Goal: Navigation & Orientation: Find specific page/section

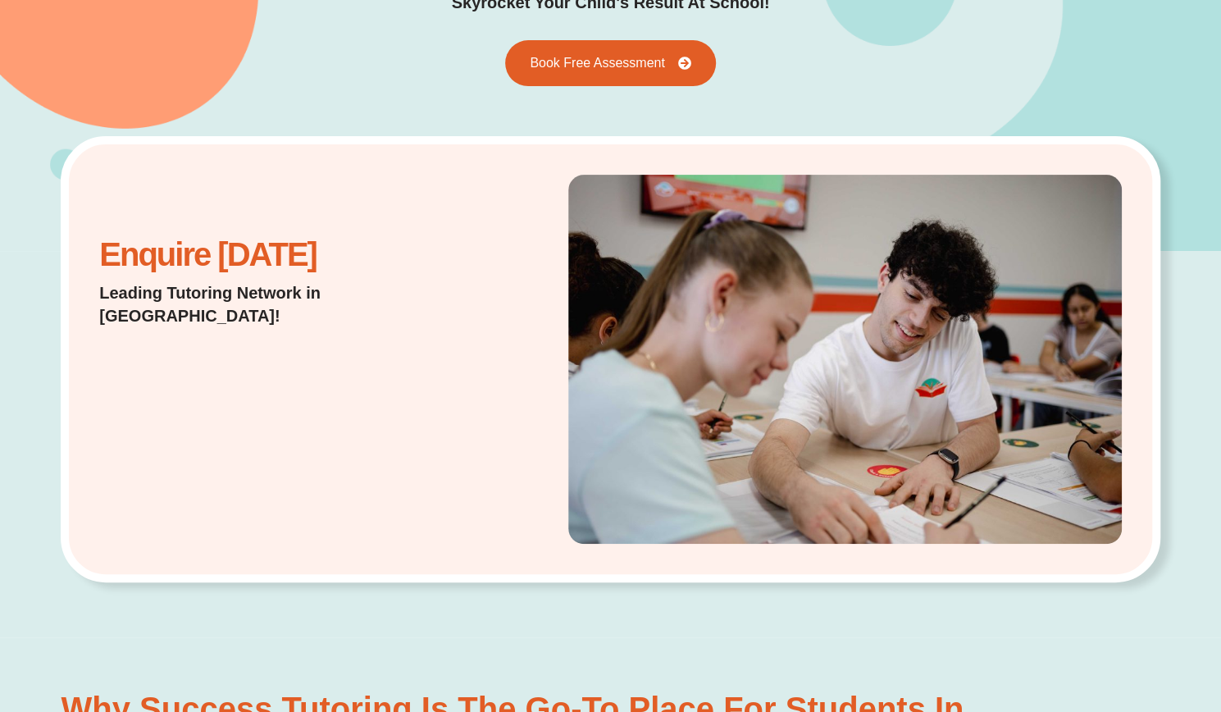
scroll to position [200, 0]
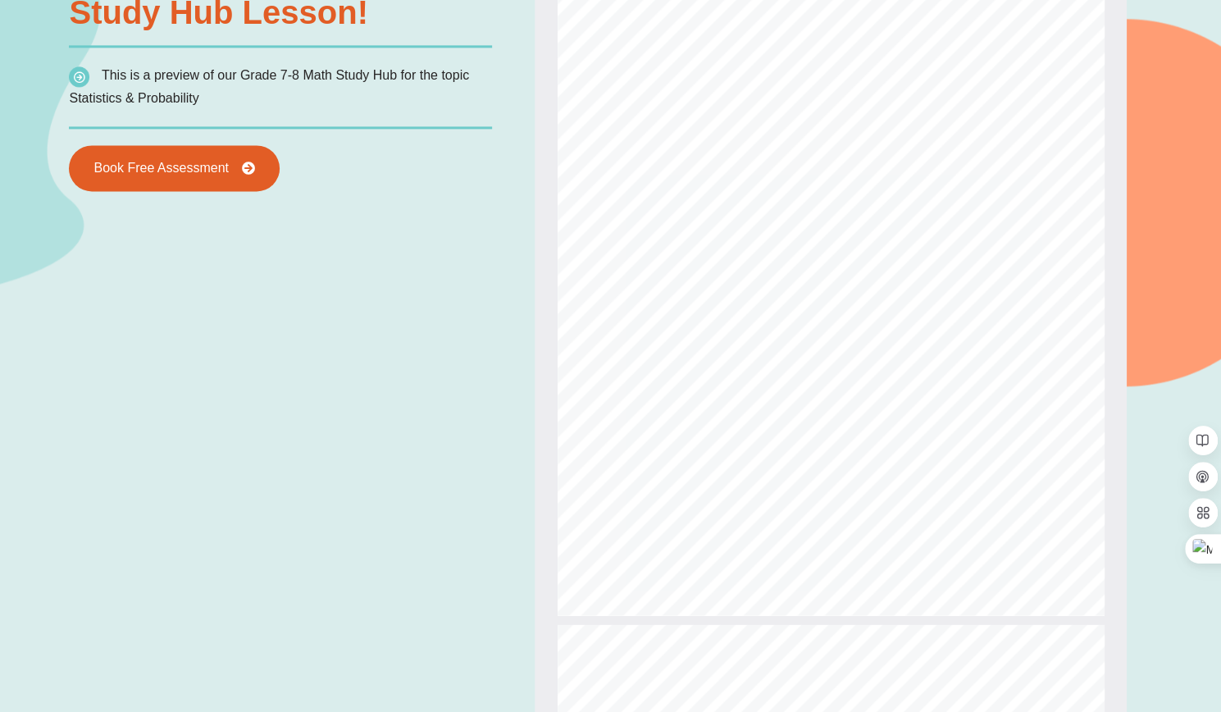
scroll to position [1287, 0]
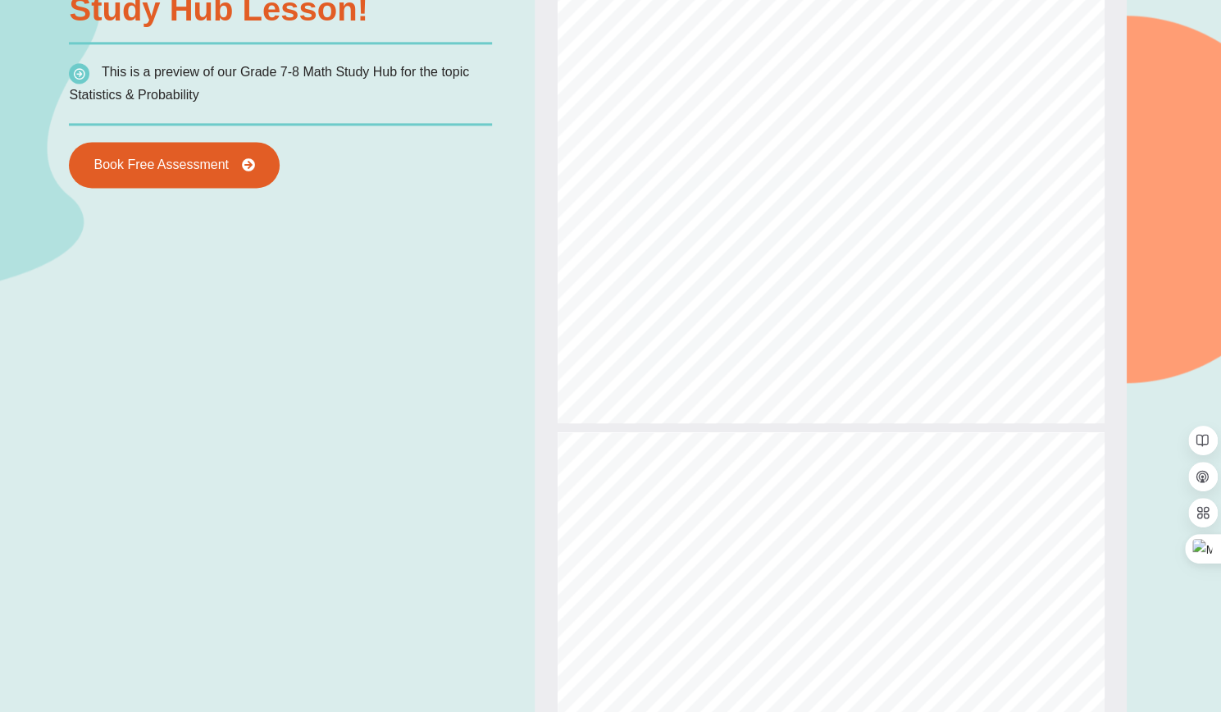
type input "*"
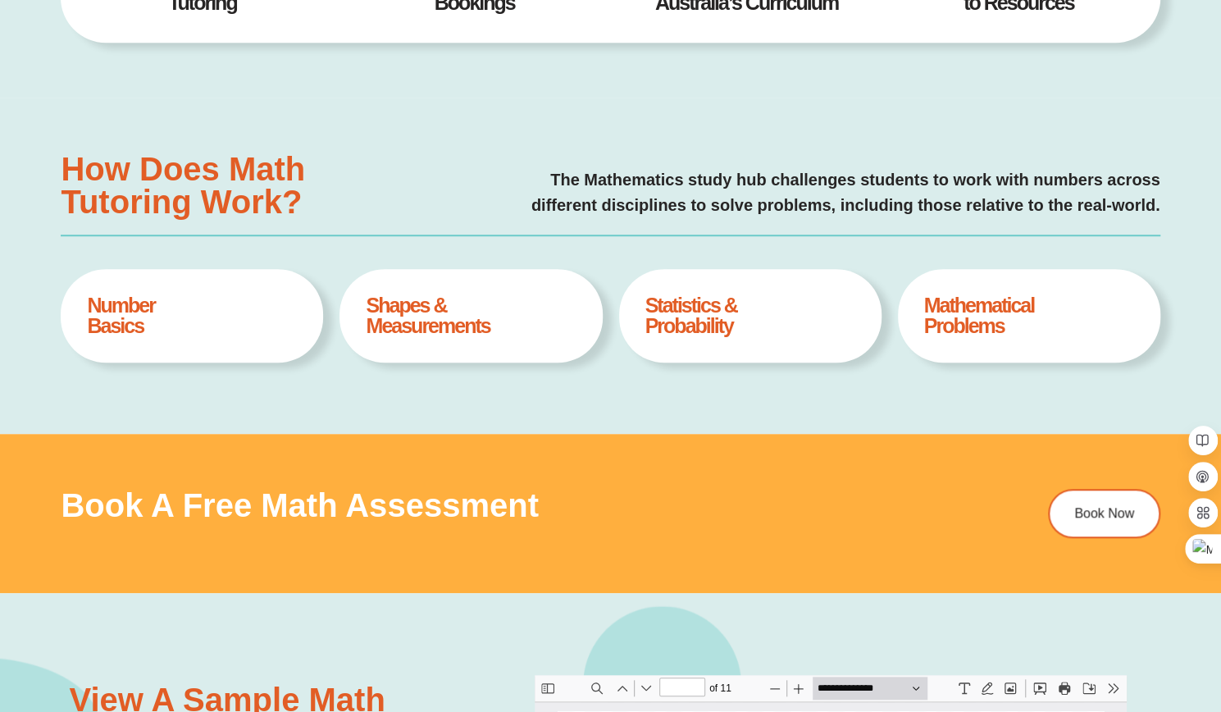
scroll to position [0, 0]
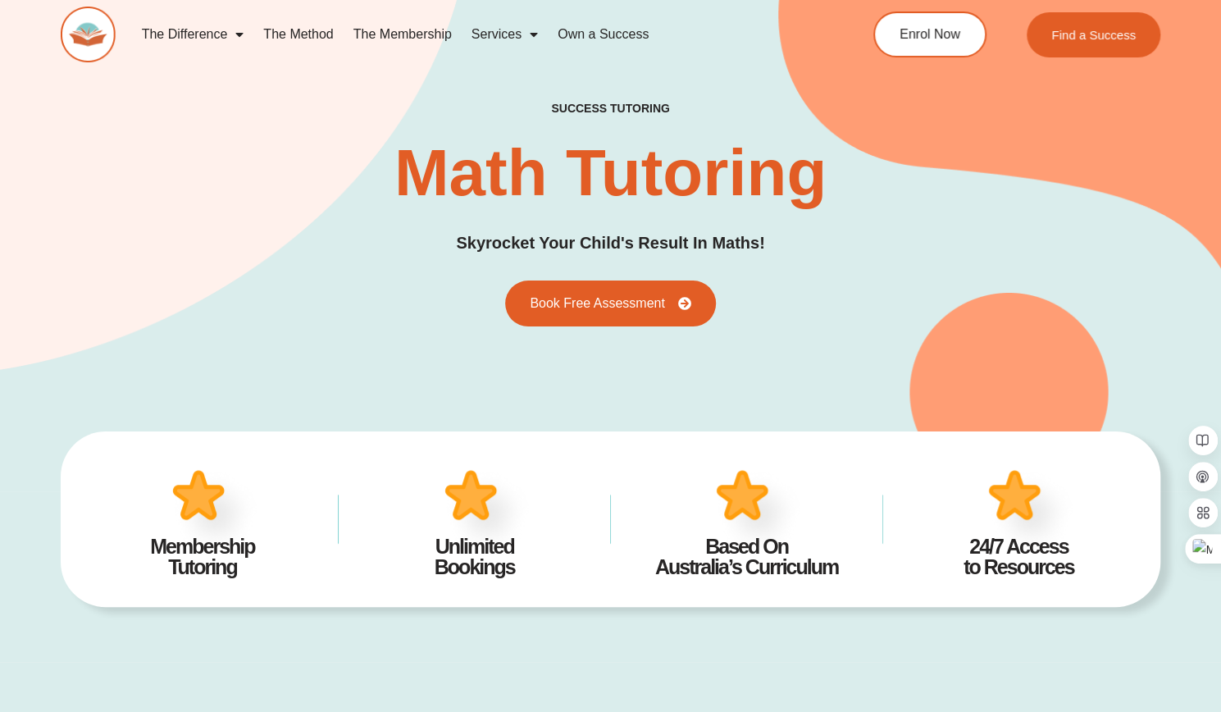
click at [98, 44] on img at bounding box center [88, 35] width 54 height 56
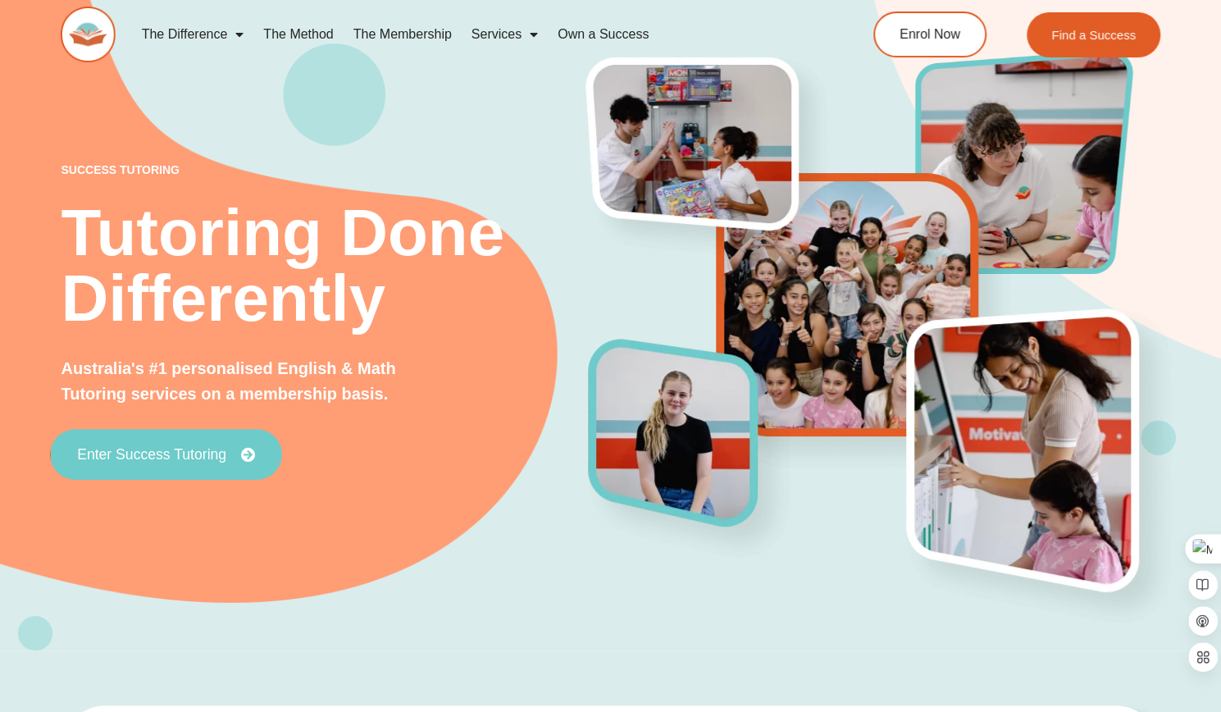
click at [244, 456] on icon at bounding box center [248, 455] width 15 height 15
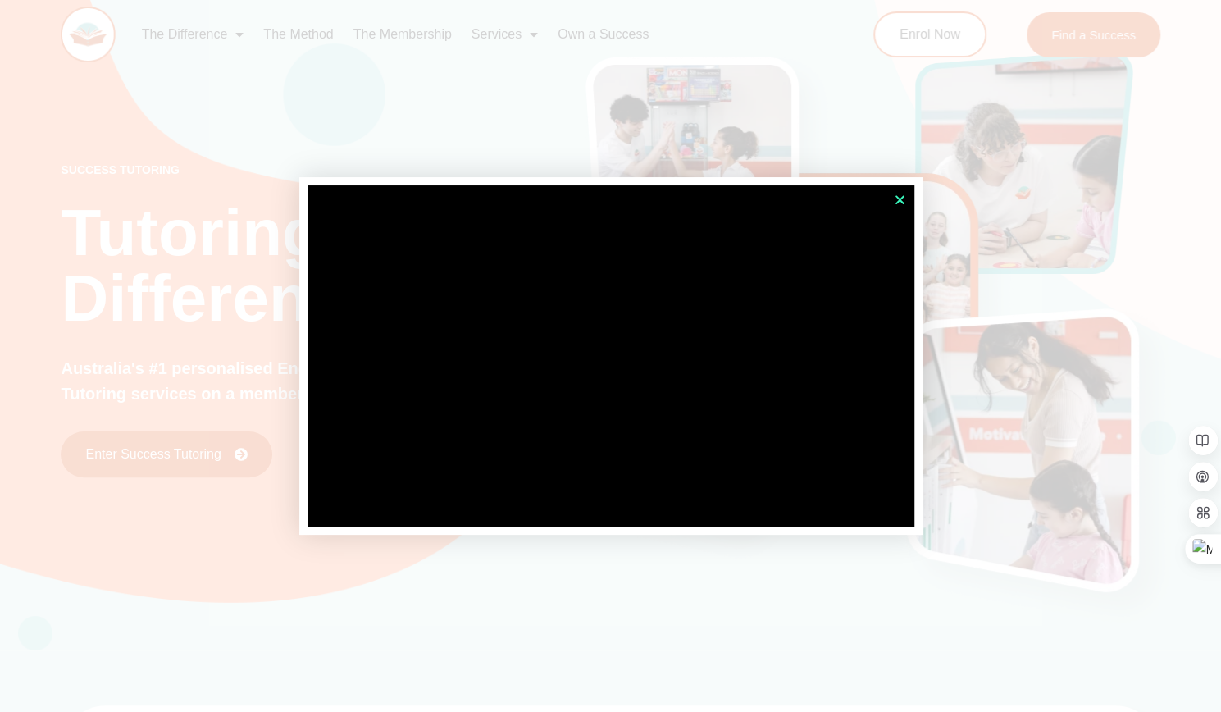
click at [902, 201] on icon "Close" at bounding box center [900, 199] width 12 height 12
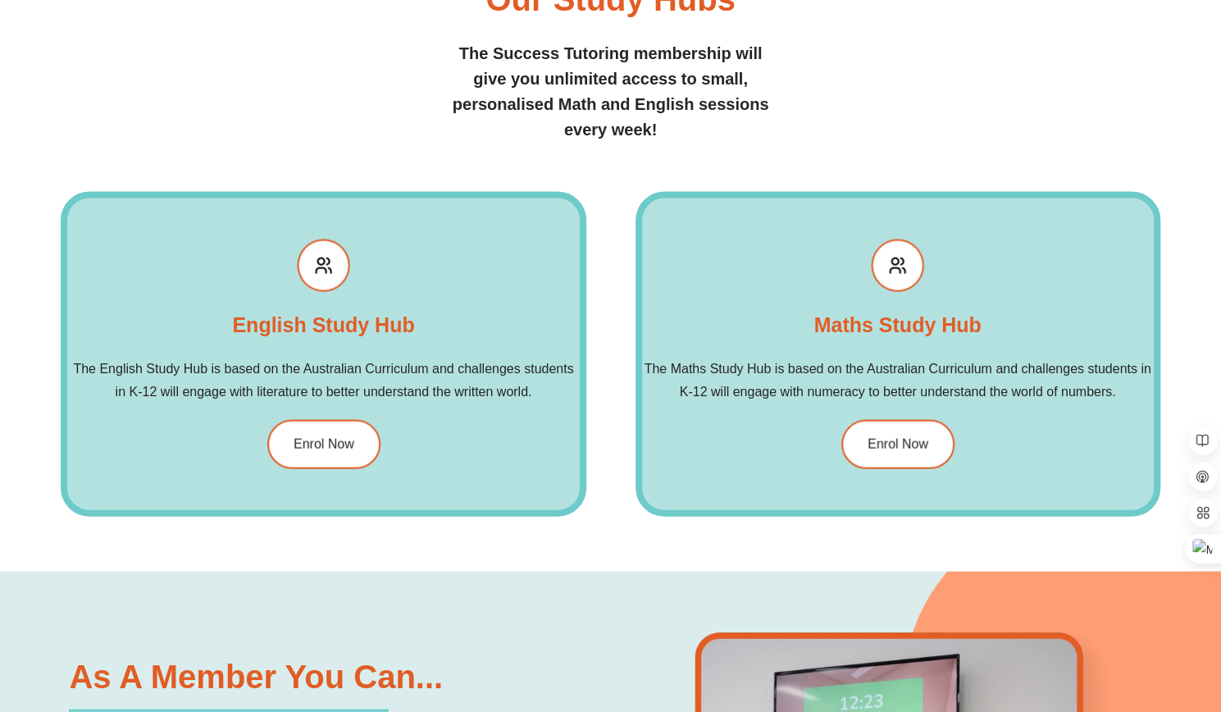
scroll to position [1808, 0]
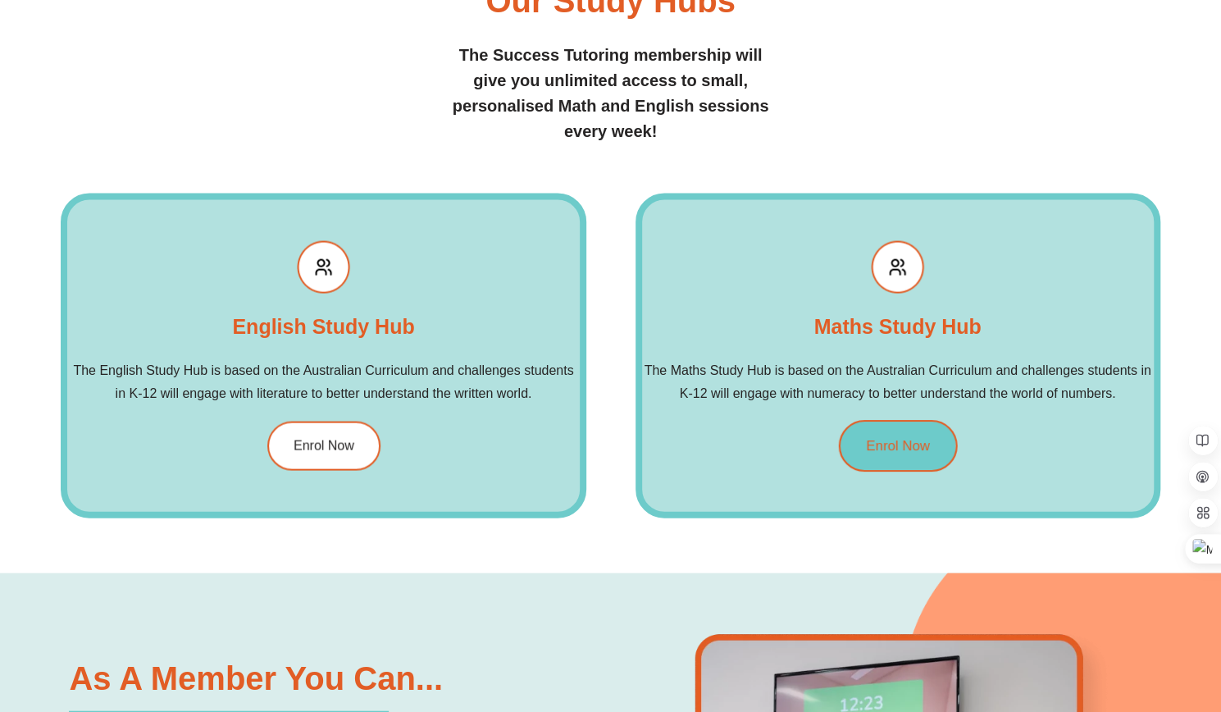
click at [871, 444] on span "Enrol Now" at bounding box center [898, 446] width 64 height 14
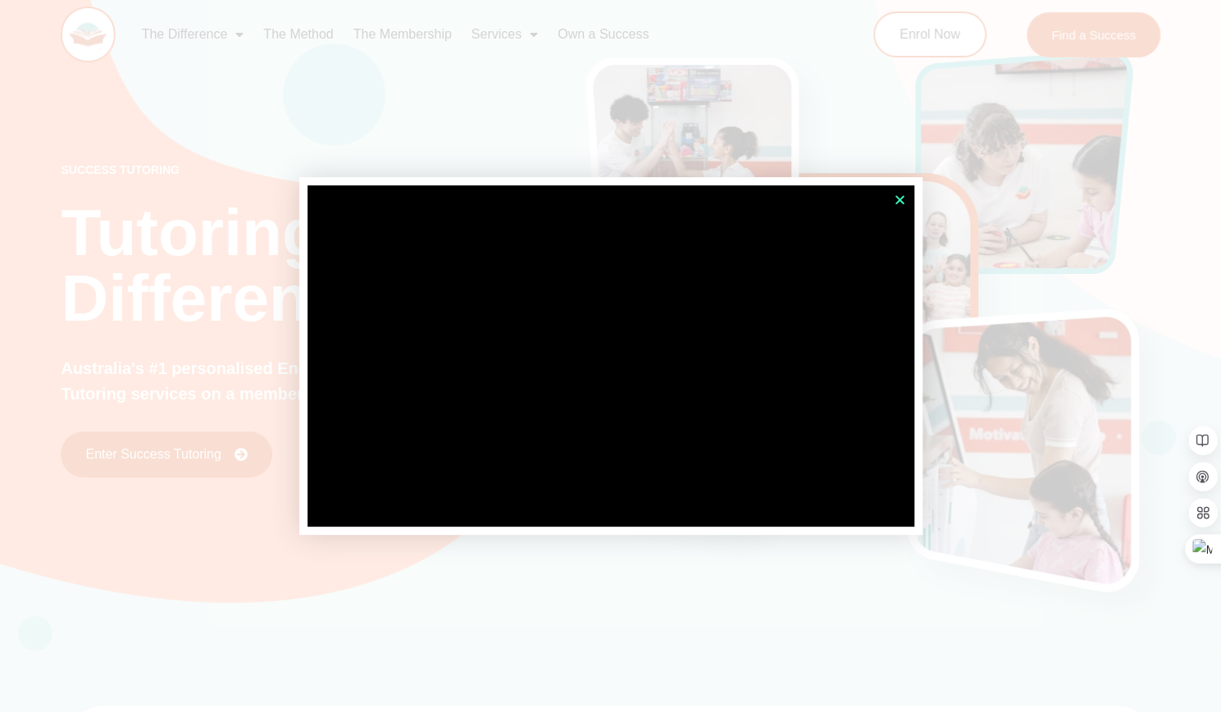
click at [900, 198] on icon "Close" at bounding box center [900, 199] width 12 height 12
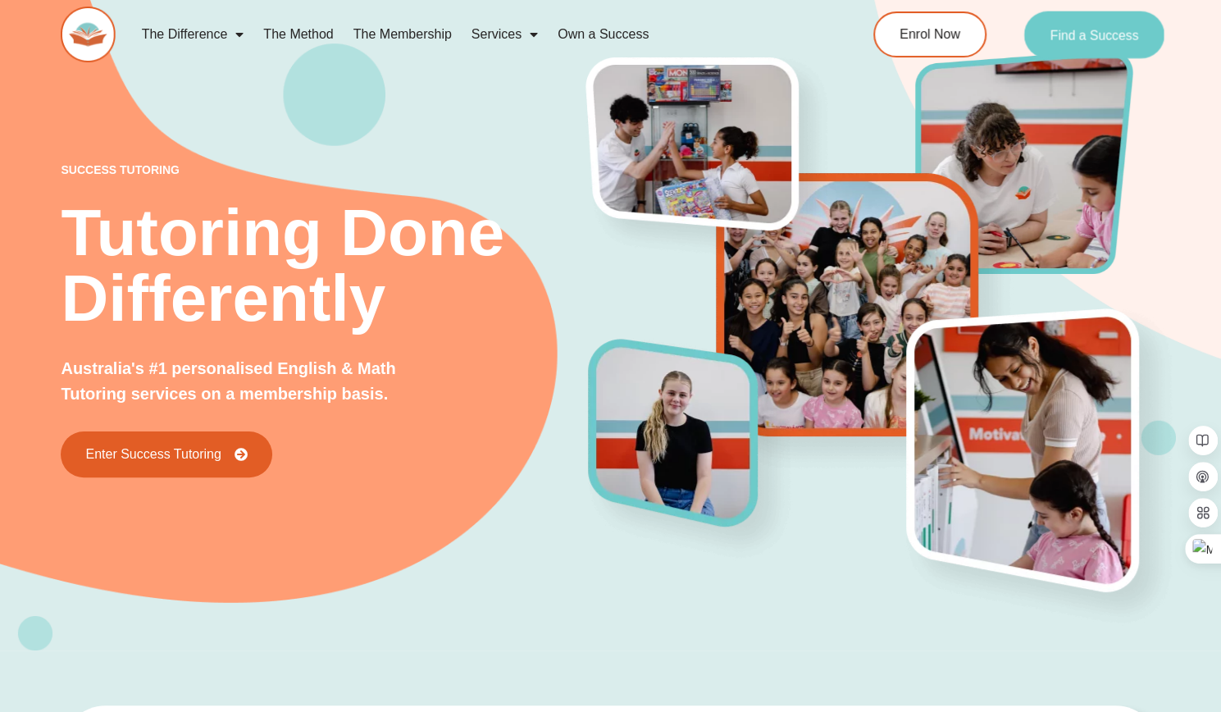
click at [1040, 22] on link "Find a Success" at bounding box center [1094, 35] width 140 height 48
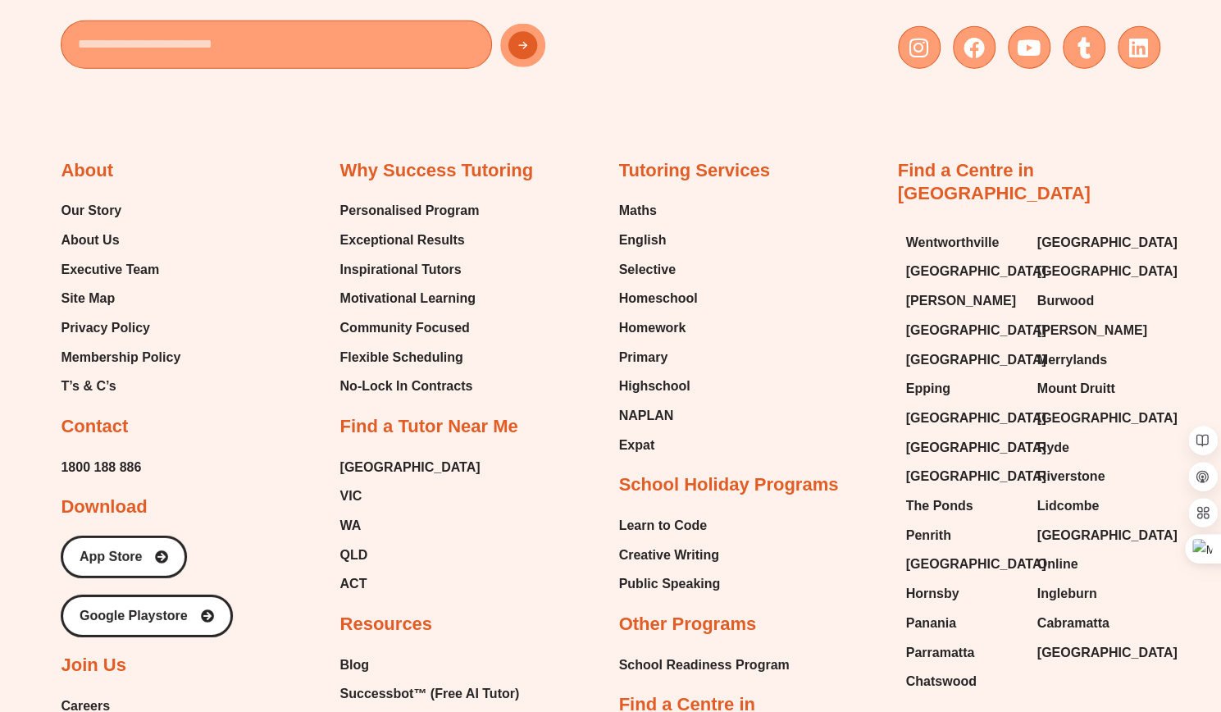
scroll to position [6303, 0]
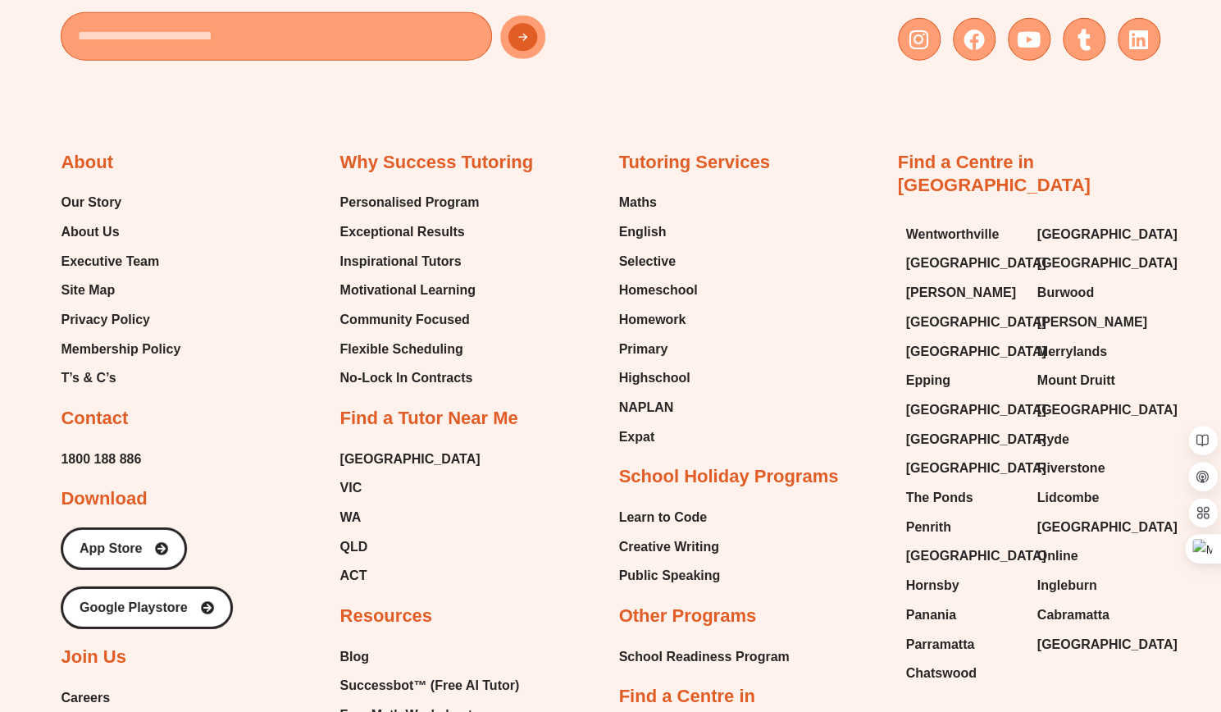
drag, startPoint x: 689, startPoint y: 453, endPoint x: 510, endPoint y: 453, distance: 178.7
click at [510, 453] on div "Why Success Tutoring Personalised Program Exceptional Results Inspirational Tut…" at bounding box center [470, 527] width 262 height 753
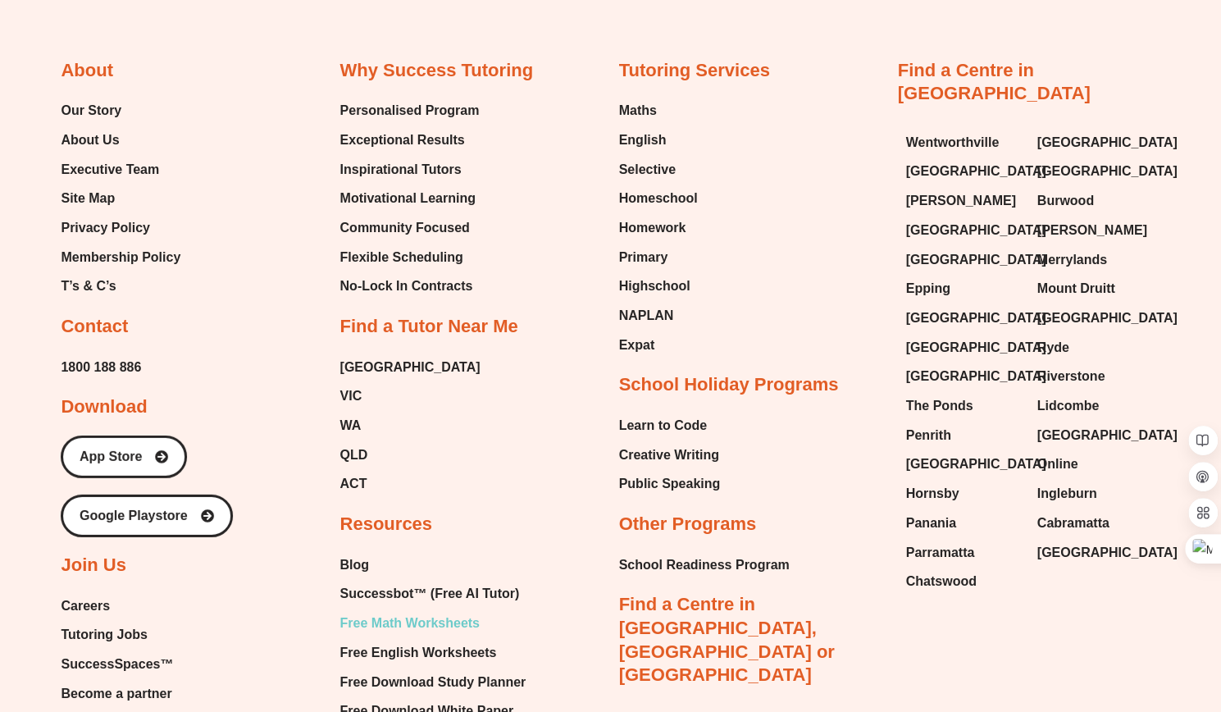
scroll to position [6395, 0]
click at [407, 582] on span "Successbot™ (Free AI Tutor)" at bounding box center [429, 593] width 180 height 25
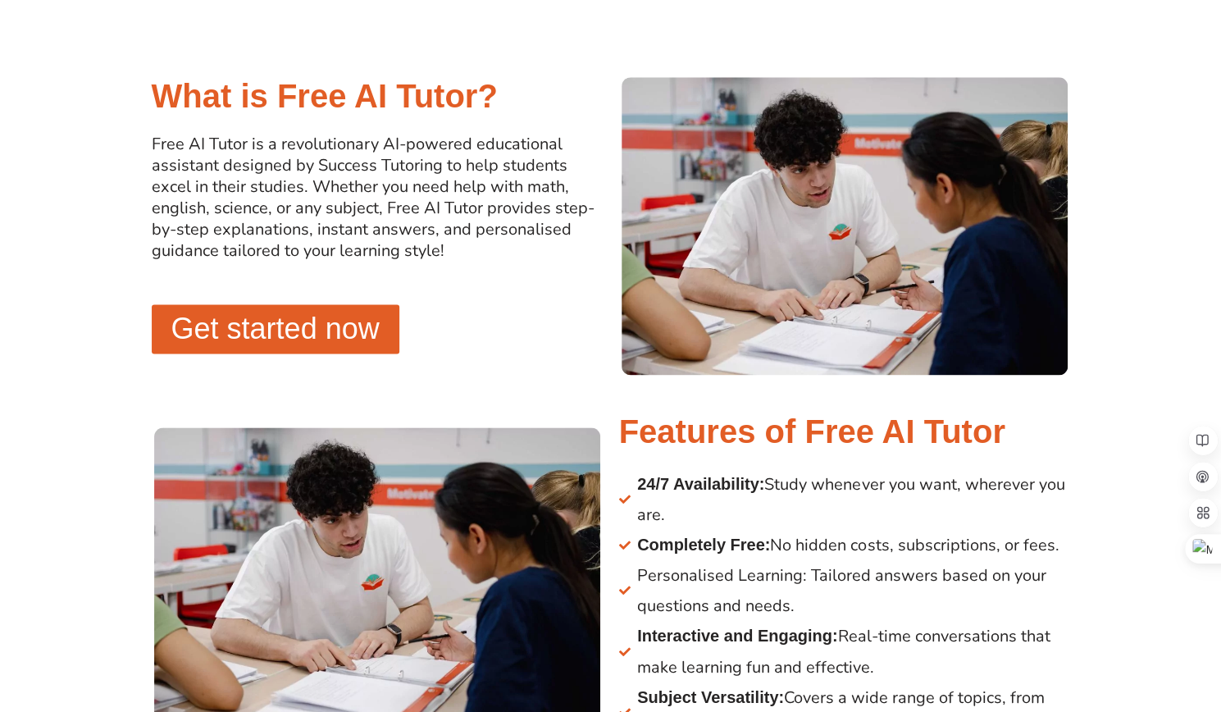
scroll to position [1115, 0]
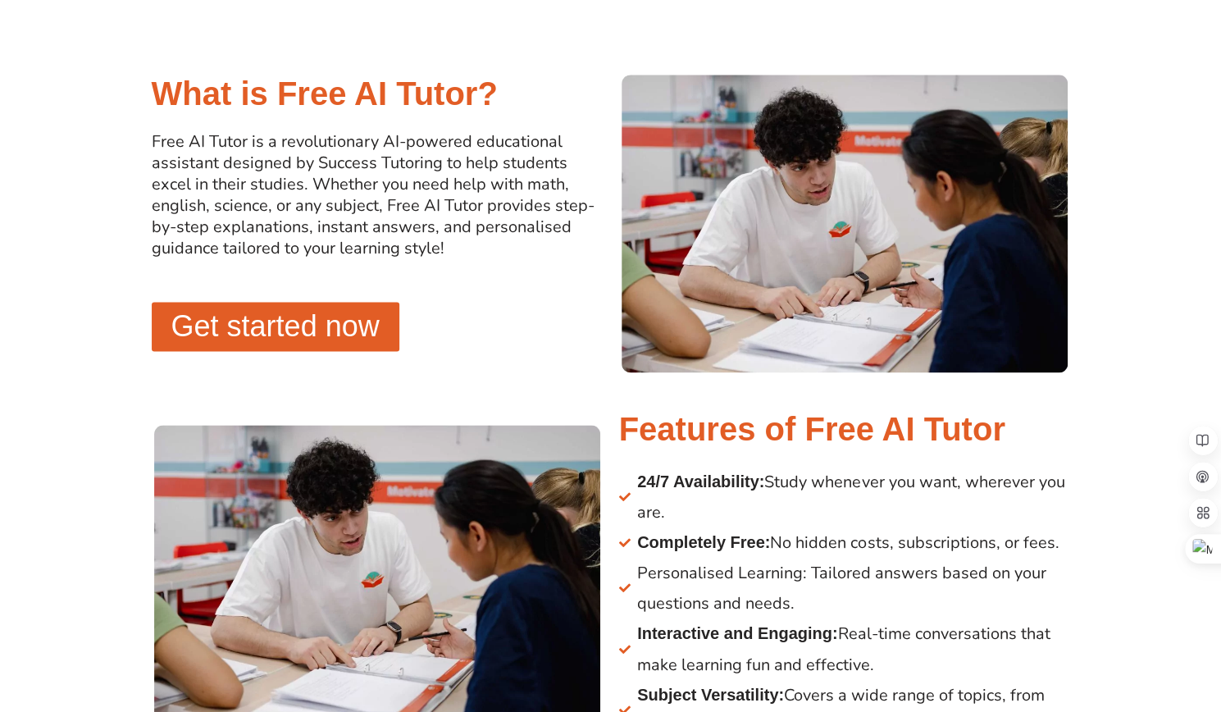
click at [349, 321] on span "Get started now" at bounding box center [275, 327] width 208 height 30
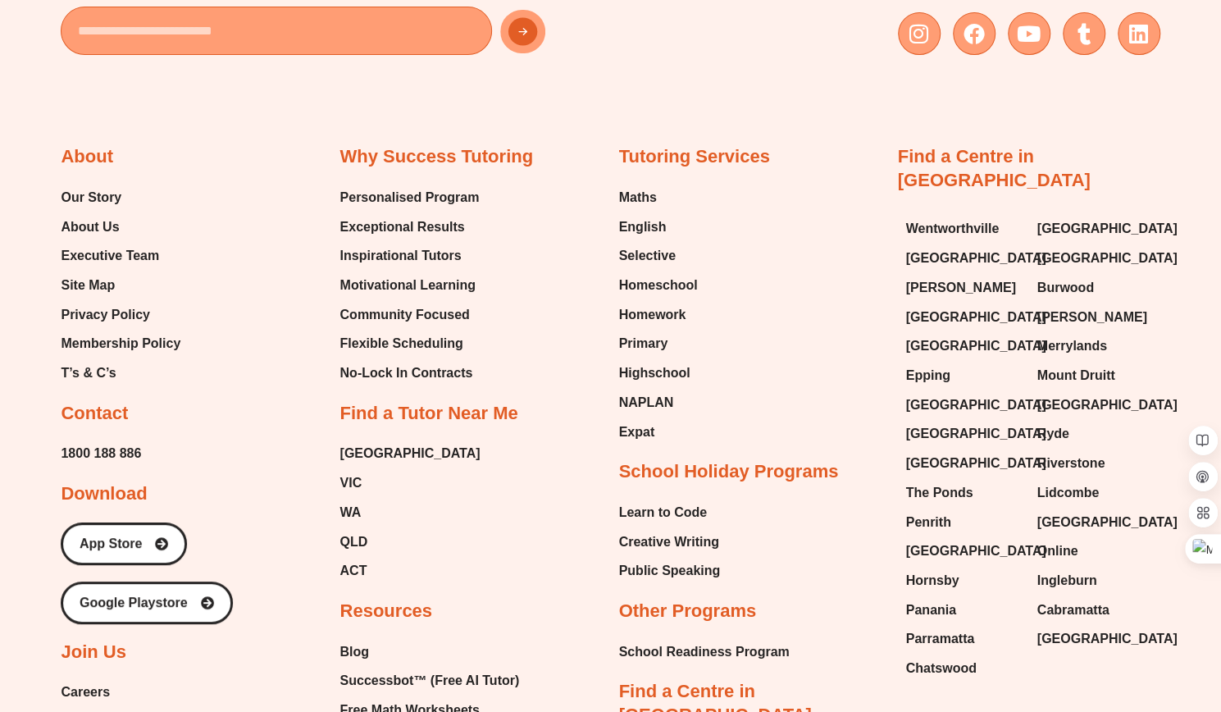
scroll to position [3700, 0]
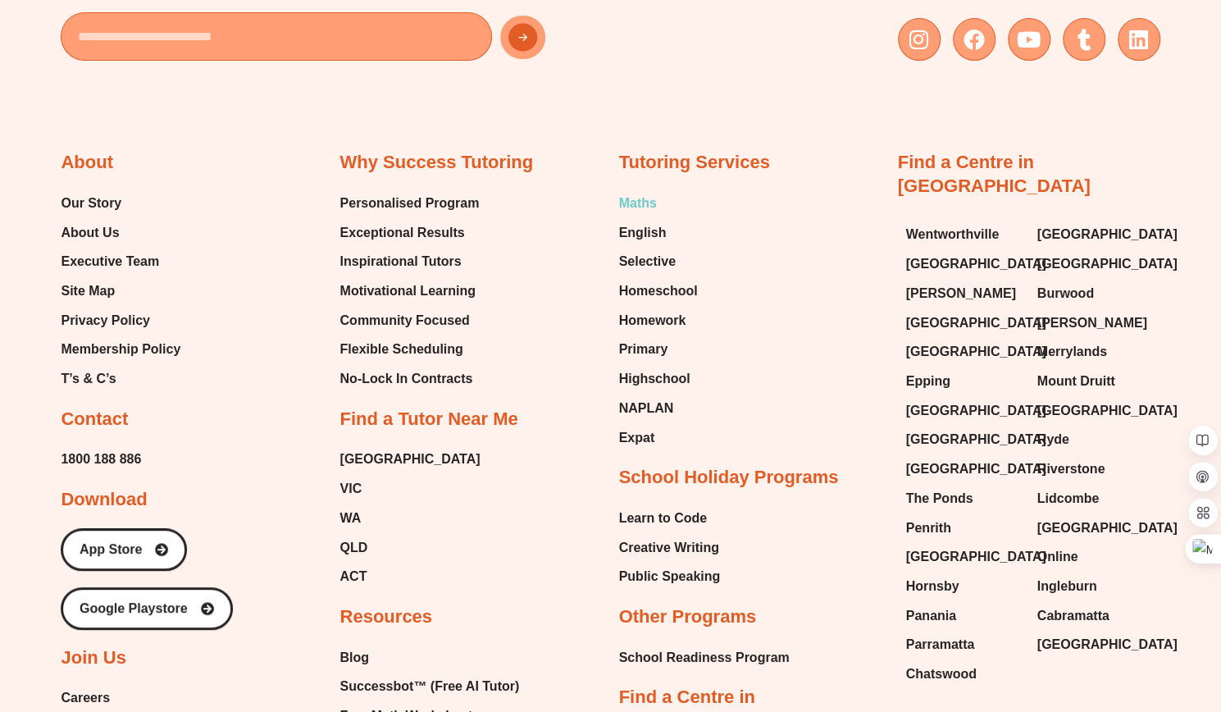
click at [635, 209] on span "Maths" at bounding box center [638, 203] width 38 height 25
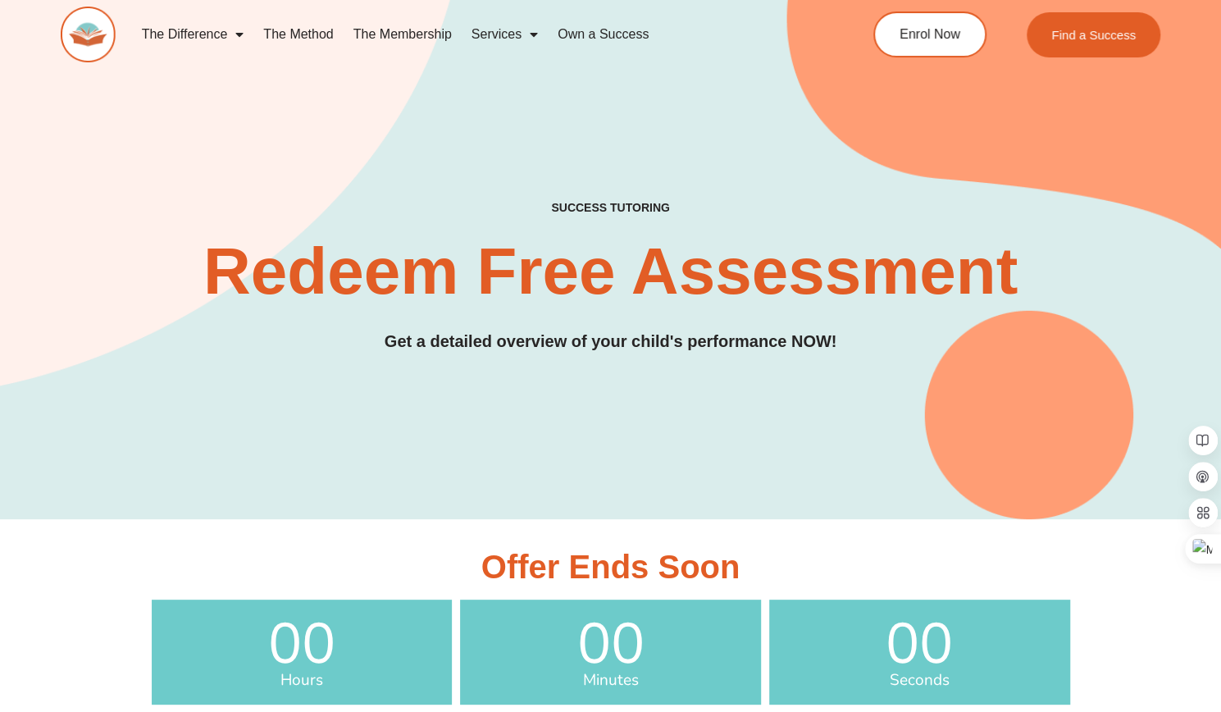
click at [592, 27] on link "Own a Success" at bounding box center [603, 35] width 111 height 38
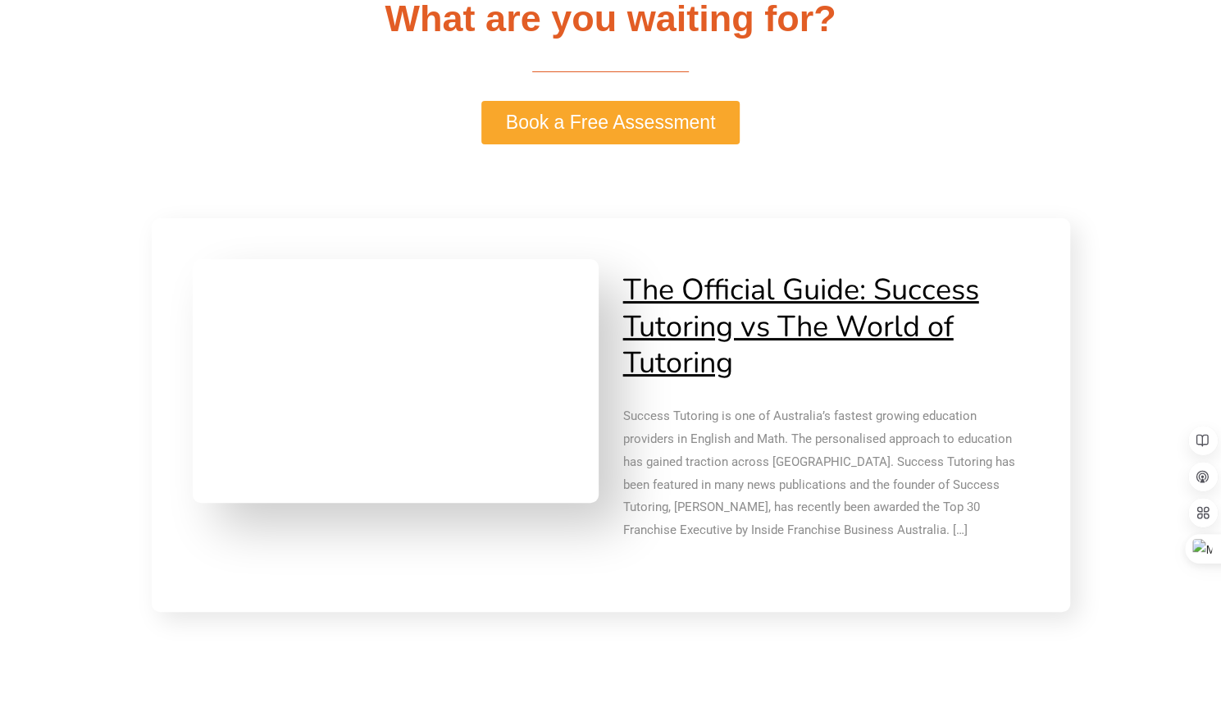
scroll to position [3675, 0]
